Goal: Check status: Check status

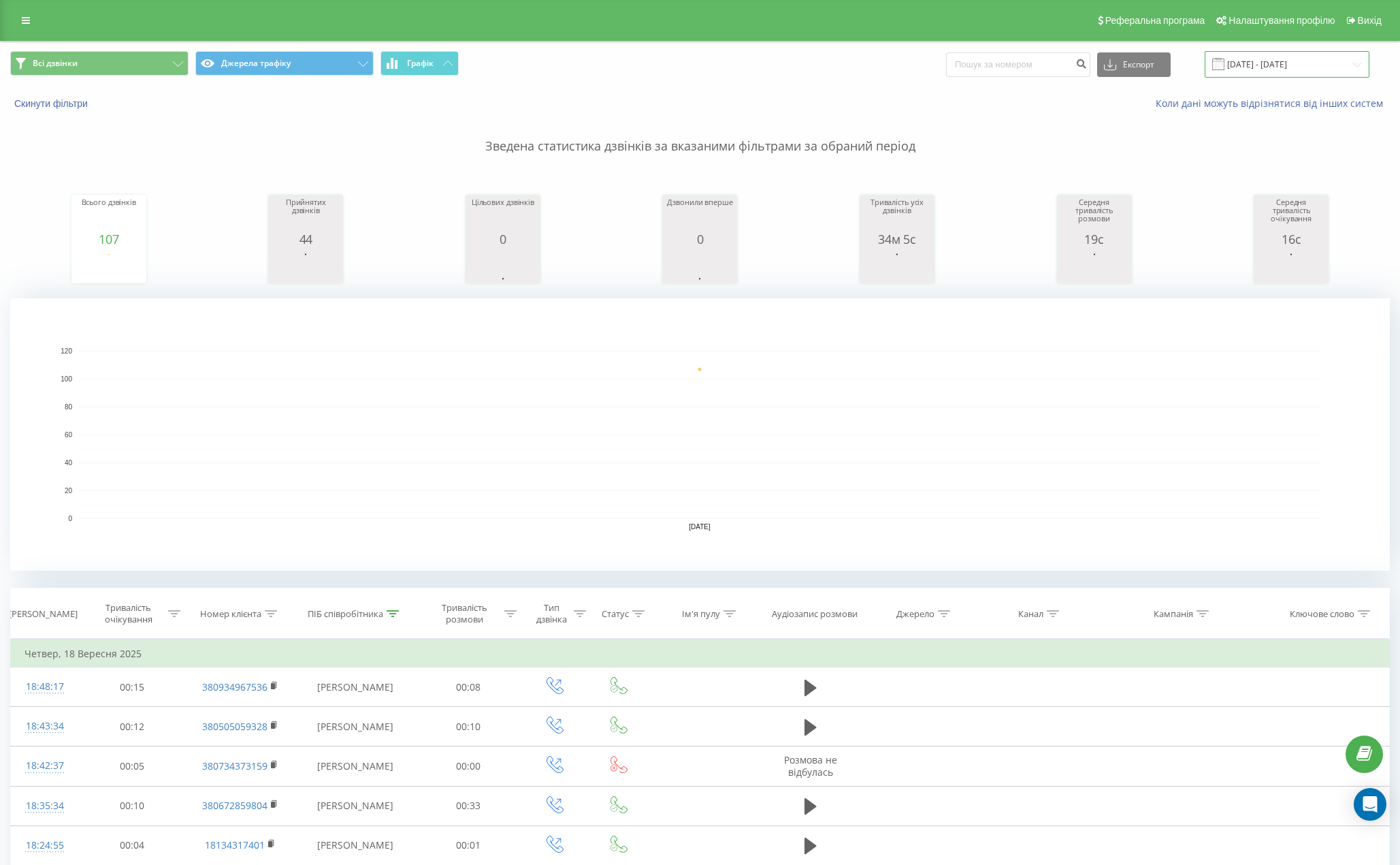
click at [1267, 76] on input "[DATE] - [DATE]" at bounding box center [1287, 64] width 165 height 26
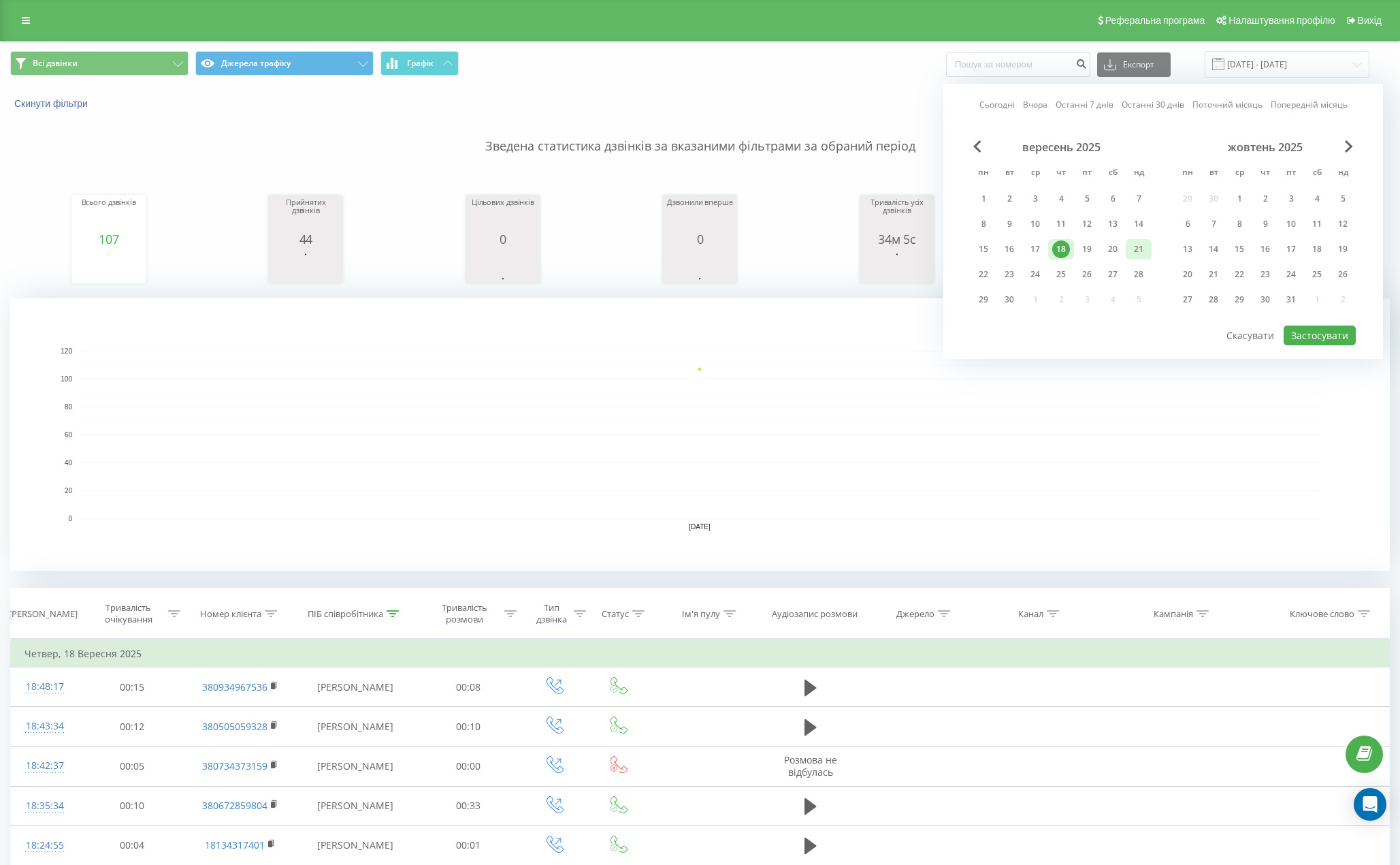
click at [1137, 250] on div "21" at bounding box center [1138, 249] width 18 height 18
click at [1292, 336] on button "Застосувати" at bounding box center [1319, 335] width 72 height 20
type input "[DATE] - [DATE]"
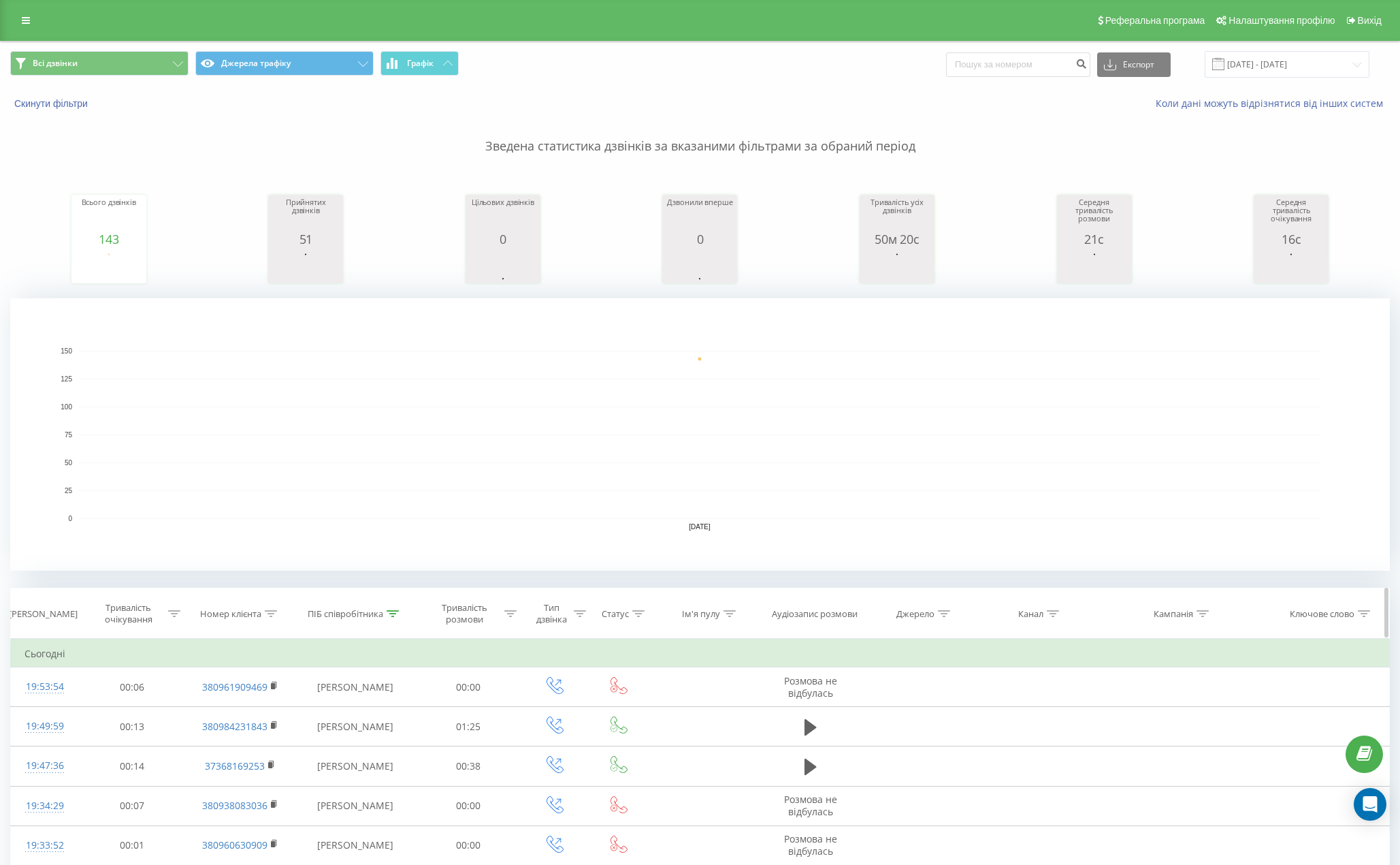
click at [508, 620] on div "Тривалість розмови" at bounding box center [472, 613] width 89 height 23
click at [511, 616] on icon at bounding box center [510, 613] width 12 height 7
click at [508, 616] on icon at bounding box center [510, 613] width 12 height 7
click at [504, 672] on div "Дорівнює" at bounding box center [460, 680] width 100 height 20
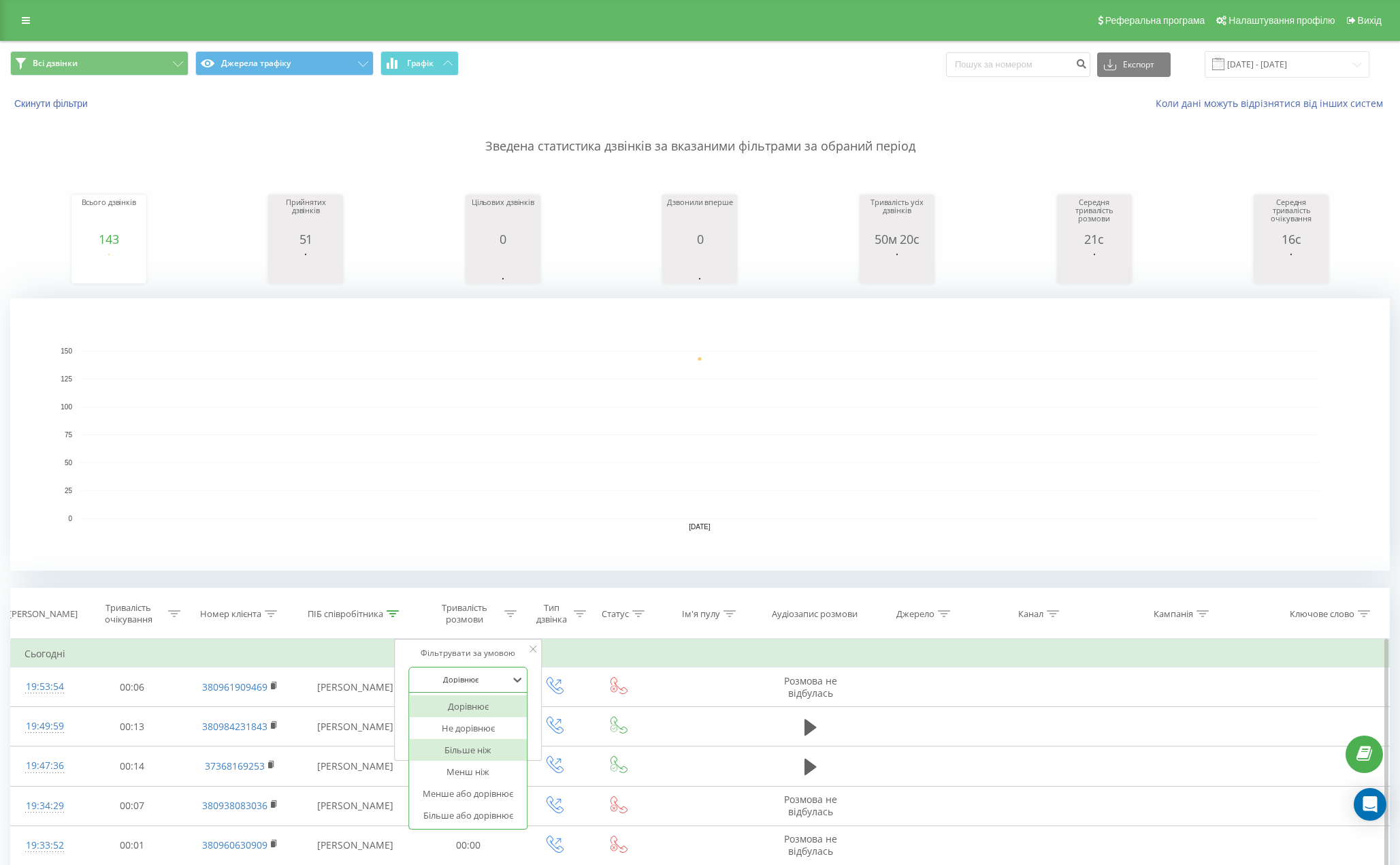
click at [500, 744] on div "Більше ніж" at bounding box center [468, 750] width 119 height 22
click at [487, 707] on input "text" at bounding box center [468, 711] width 119 height 24
type input "59"
click at [500, 742] on span "OK" at bounding box center [496, 738] width 38 height 21
